Goal: Task Accomplishment & Management: Manage account settings

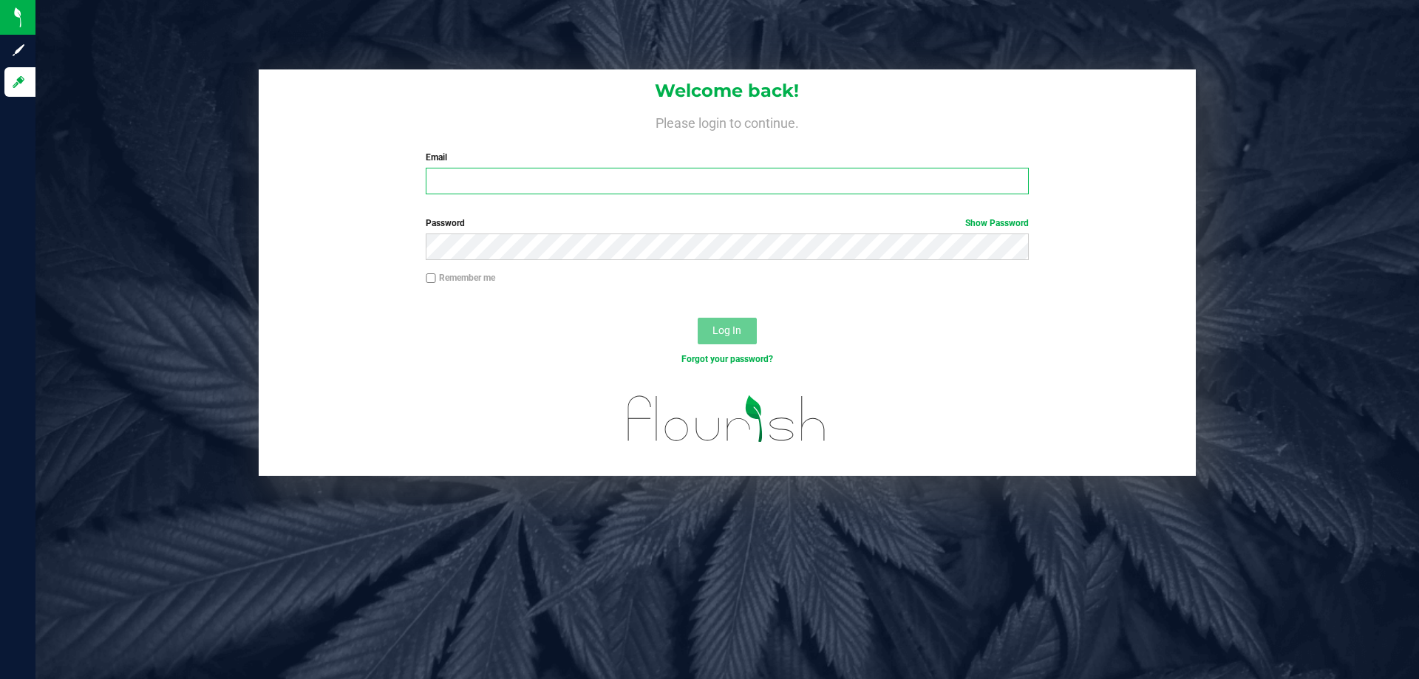
click at [504, 190] on input "Email" at bounding box center [727, 181] width 602 height 27
click at [442, 226] on span "Password" at bounding box center [445, 223] width 39 height 10
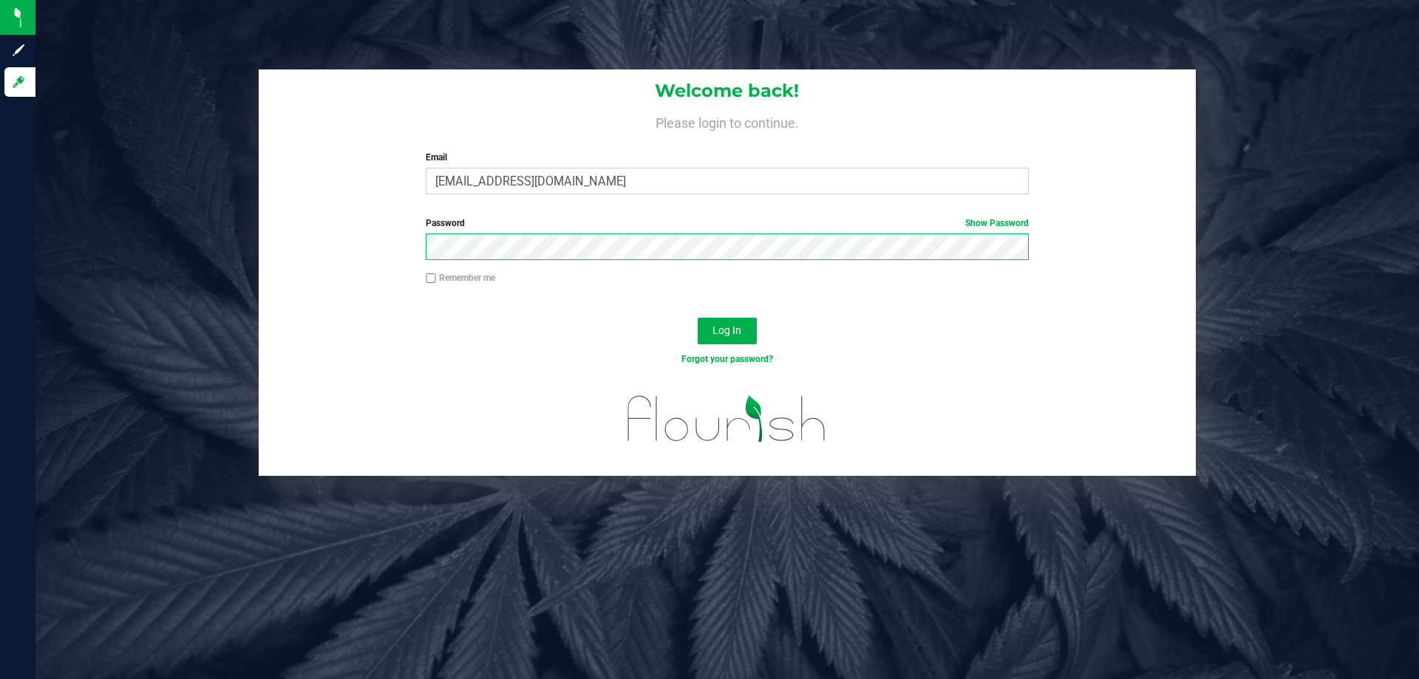
click at [698, 318] on button "Log In" at bounding box center [727, 331] width 59 height 27
click at [730, 329] on span "Log In" at bounding box center [726, 330] width 29 height 12
click at [552, 179] on input "[EMAIL_ADDRESS][DOMAIN_NAME]" at bounding box center [727, 181] width 602 height 27
type input "[EMAIL_ADDRESS][DOMAIN_NAME]"
click at [698, 318] on button "Log In" at bounding box center [727, 331] width 59 height 27
